Goal: Transaction & Acquisition: Purchase product/service

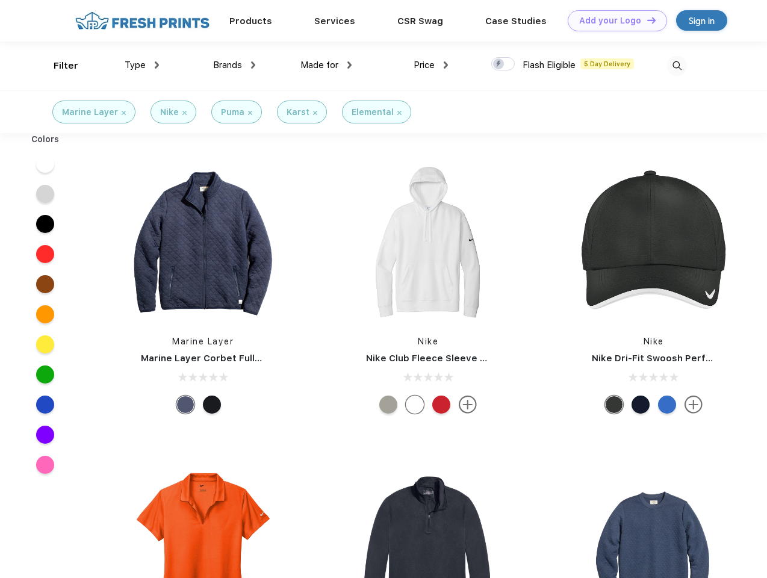
scroll to position [1, 0]
click at [613, 20] on link "Add your Logo Design Tool" at bounding box center [617, 20] width 99 height 21
click at [0, 0] on div "Design Tool" at bounding box center [0, 0] width 0 height 0
click at [646, 20] on link "Add your Logo Design Tool" at bounding box center [617, 20] width 99 height 21
click at [58, 66] on div "Filter" at bounding box center [66, 66] width 25 height 14
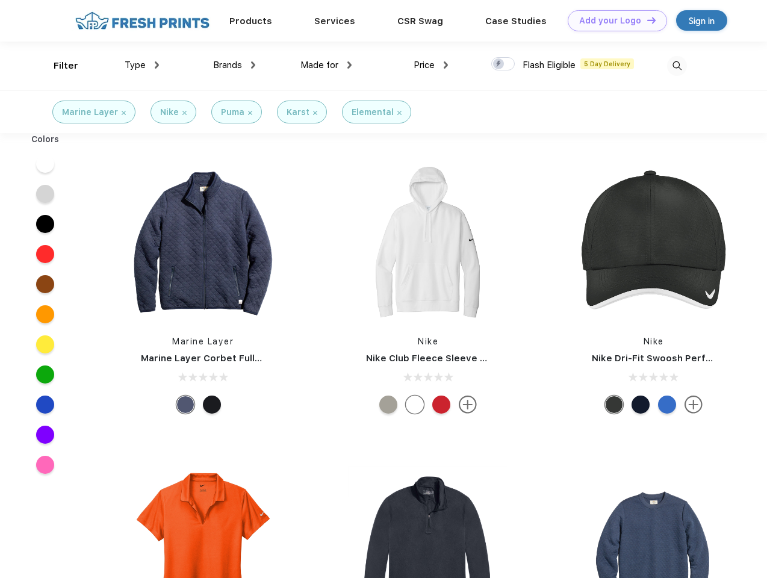
click at [142, 65] on span "Type" at bounding box center [135, 65] width 21 height 11
click at [234, 65] on span "Brands" at bounding box center [227, 65] width 29 height 11
click at [326, 65] on span "Made for" at bounding box center [319, 65] width 38 height 11
click at [431, 65] on span "Price" at bounding box center [424, 65] width 21 height 11
click at [503, 64] on div at bounding box center [502, 63] width 23 height 13
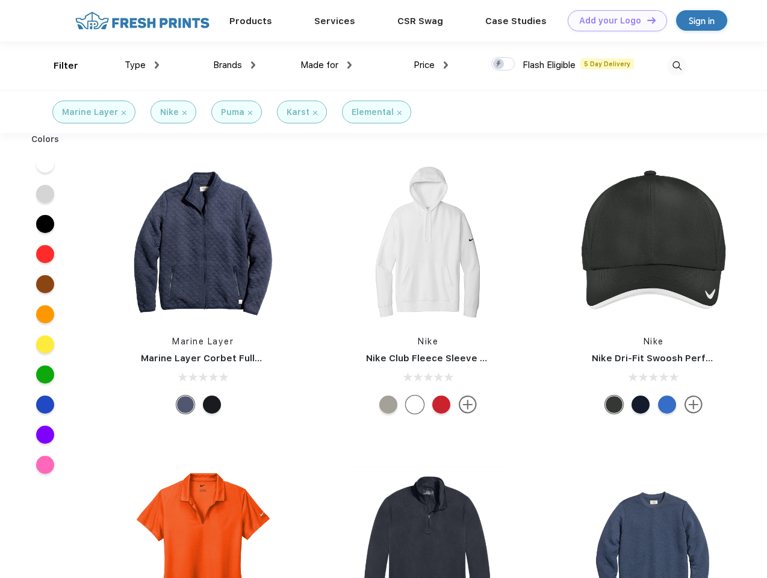
click at [499, 64] on input "checkbox" at bounding box center [495, 61] width 8 height 8
checkbox input "true"
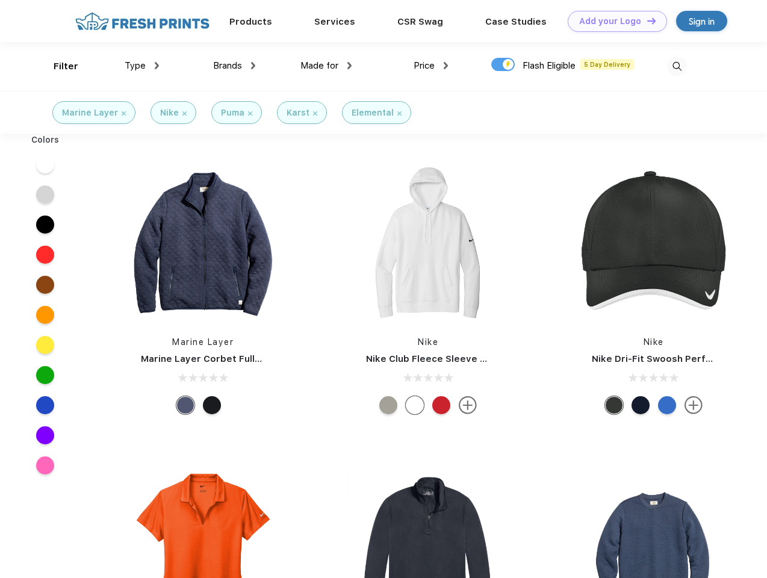
click at [677, 66] on img at bounding box center [677, 67] width 20 height 20
